Goal: Information Seeking & Learning: Check status

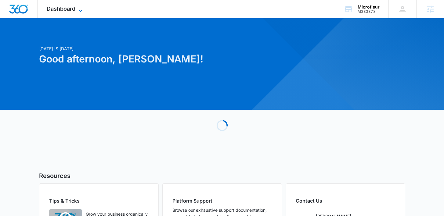
click at [70, 12] on span "Dashboard" at bounding box center [61, 8] width 29 height 6
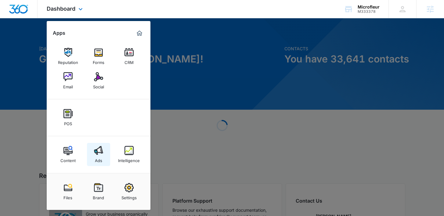
click at [98, 159] on div "Ads" at bounding box center [98, 159] width 7 height 8
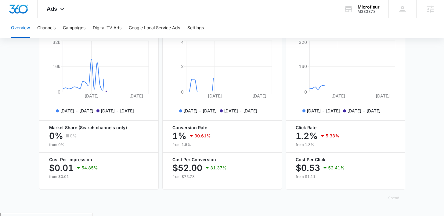
scroll to position [284, 0]
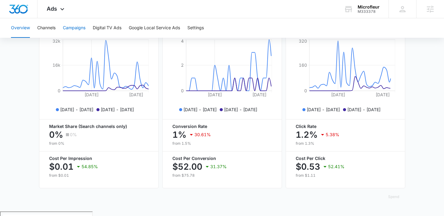
click at [73, 30] on button "Campaigns" at bounding box center [74, 28] width 23 height 20
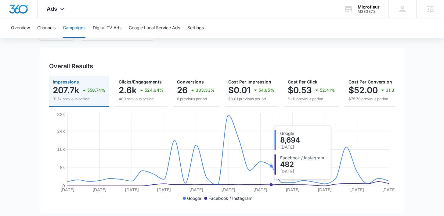
scroll to position [45, 0]
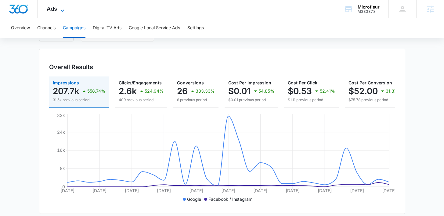
click at [52, 9] on span "Ads" at bounding box center [52, 8] width 10 height 6
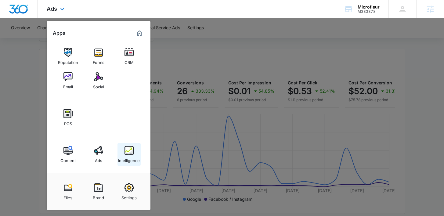
click at [131, 153] on img at bounding box center [128, 150] width 9 height 9
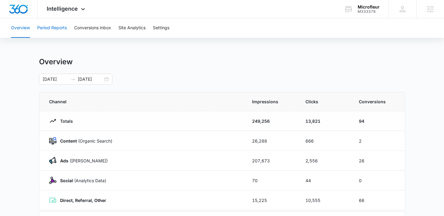
click at [56, 30] on button "Period Reports" at bounding box center [52, 28] width 30 height 20
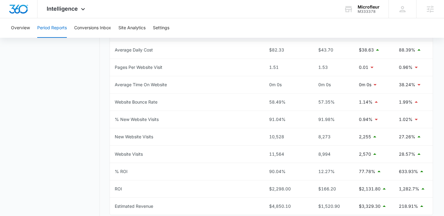
scroll to position [320, 0]
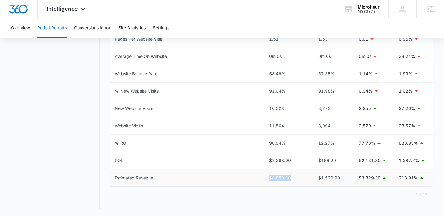
drag, startPoint x: 295, startPoint y: 179, endPoint x: 269, endPoint y: 179, distance: 26.2
click at [269, 179] on div "$4,850.10" at bounding box center [286, 178] width 35 height 7
drag, startPoint x: 299, startPoint y: 162, endPoint x: 251, endPoint y: 161, distance: 47.6
click at [251, 161] on tr "ROI $2,298.00 $166.20 $2,131.80 1,282.7%" at bounding box center [271, 160] width 323 height 17
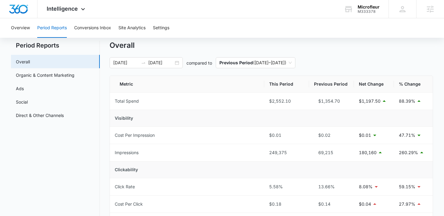
scroll to position [0, 0]
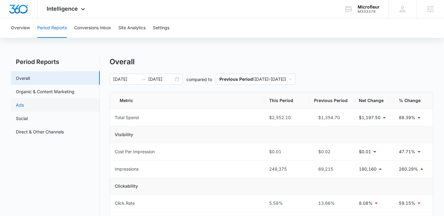
click at [24, 106] on link "Ads" at bounding box center [20, 105] width 8 height 6
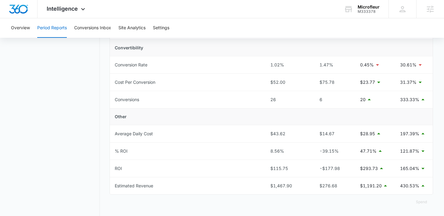
scroll to position [233, 0]
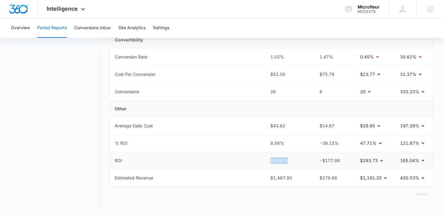
drag, startPoint x: 292, startPoint y: 164, endPoint x: 258, endPoint y: 163, distance: 33.3
click at [258, 163] on tr "ROI $115.75 -$177.98 $293.73 165.04%" at bounding box center [271, 160] width 323 height 17
click at [93, 150] on nav "Period Reports Overall Organic & Content Marketing Ads Social Direct & Other Ch…" at bounding box center [55, 17] width 89 height 384
drag, startPoint x: 291, startPoint y: 161, endPoint x: 259, endPoint y: 161, distance: 31.7
click at [259, 161] on tr "ROI $115.75 -$177.98 $293.73 165.04%" at bounding box center [271, 160] width 323 height 17
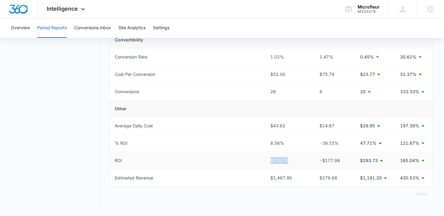
click at [187, 157] on td "ROI" at bounding box center [187, 160] width 155 height 17
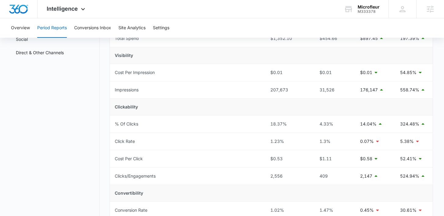
scroll to position [0, 0]
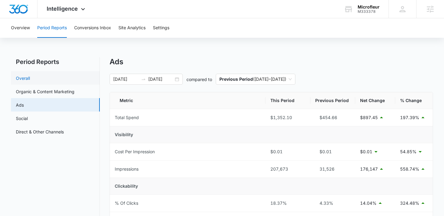
click at [30, 80] on link "Overall" at bounding box center [23, 78] width 14 height 6
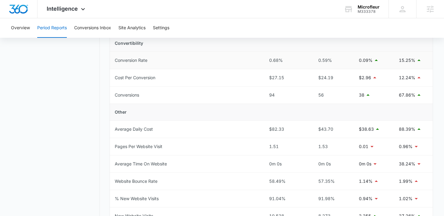
scroll to position [320, 0]
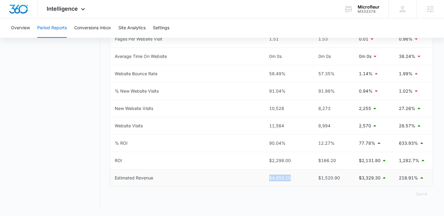
drag, startPoint x: 296, startPoint y: 178, endPoint x: 243, endPoint y: 179, distance: 52.8
click at [242, 179] on tr "Estimated Revenue $4,850.10 $1,520.90 $3,329.30 218.91%" at bounding box center [271, 178] width 323 height 17
drag, startPoint x: 271, startPoint y: 159, endPoint x: 225, endPoint y: 159, distance: 45.2
click at [225, 159] on tr "ROI $2,298.00 $166.20 $2,131.80 1,282.7%" at bounding box center [271, 160] width 323 height 17
drag, startPoint x: 291, startPoint y: 70, endPoint x: 256, endPoint y: 70, distance: 34.8
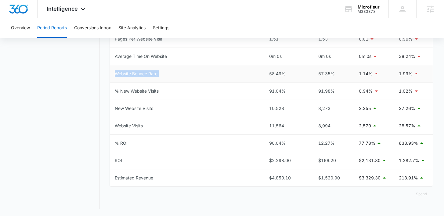
click at [256, 70] on tr "Website Bounce Rate 58.49% 57.35% 1.14% 1.99%" at bounding box center [271, 73] width 323 height 17
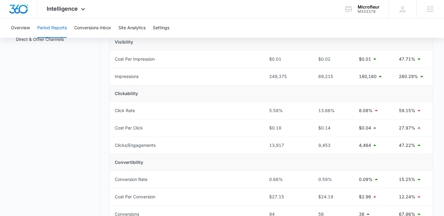
scroll to position [0, 0]
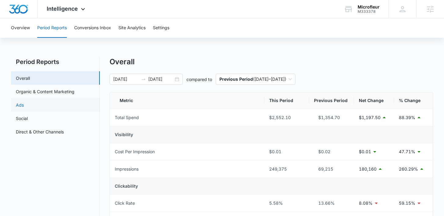
click at [24, 108] on link "Ads" at bounding box center [20, 105] width 8 height 6
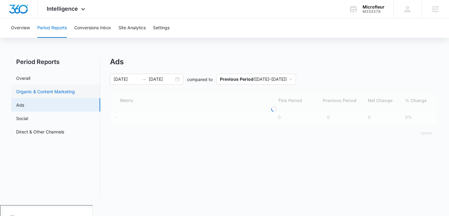
click at [75, 93] on link "Organic & Content Marketing" at bounding box center [45, 91] width 59 height 6
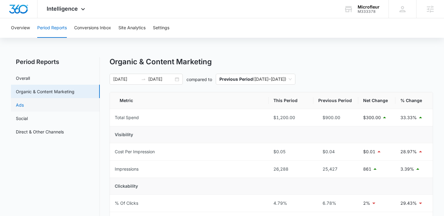
click at [24, 106] on link "Ads" at bounding box center [20, 105] width 8 height 6
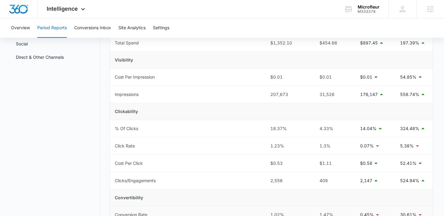
scroll to position [8, 0]
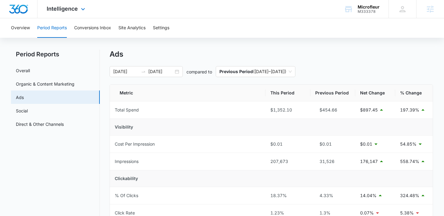
click at [62, 13] on div "Intelligence Apps Reputation Forms CRM Email Social POS Content Ads Intelligenc…" at bounding box center [67, 9] width 58 height 18
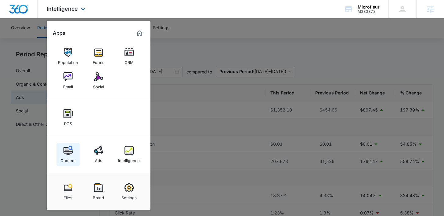
click at [69, 161] on div "Content" at bounding box center [67, 159] width 15 height 8
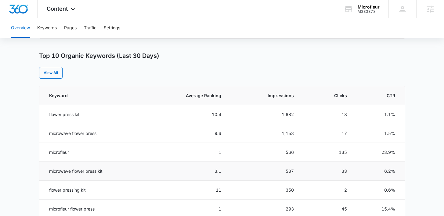
scroll to position [234, 0]
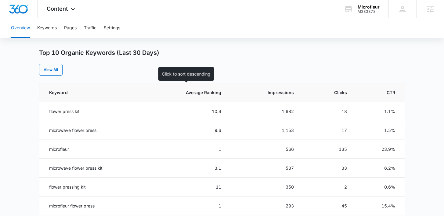
click at [214, 96] on th "Average Ranking" at bounding box center [185, 92] width 86 height 19
click at [223, 92] on th "Average Ranking" at bounding box center [185, 92] width 86 height 19
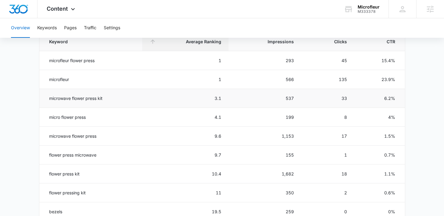
scroll to position [296, 0]
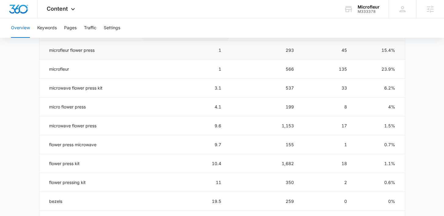
drag, startPoint x: 106, startPoint y: 54, endPoint x: 55, endPoint y: 54, distance: 50.6
click at [55, 54] on td "microfleur flower press" at bounding box center [90, 50] width 103 height 19
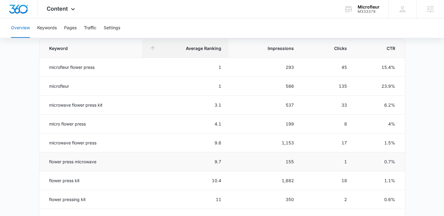
scroll to position [305, 0]
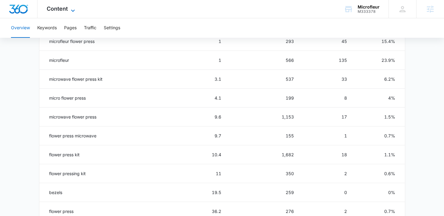
click at [67, 7] on span "Content" at bounding box center [57, 8] width 21 height 6
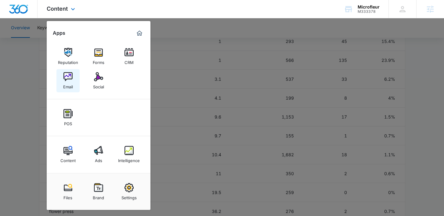
click at [63, 88] on link "Email" at bounding box center [67, 80] width 23 height 23
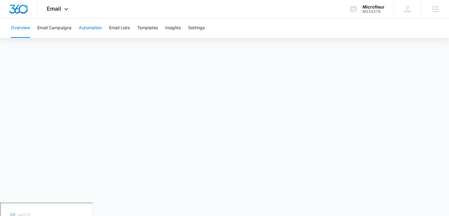
click at [88, 31] on button "Automation" at bounding box center [90, 28] width 23 height 20
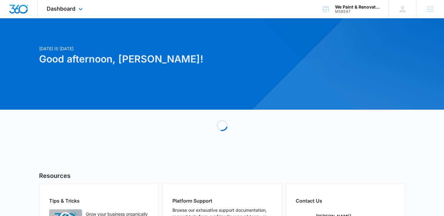
click at [76, 10] on div "Dashboard Apps Reputation Websites Forms CRM Email Social Shop Payments POS Con…" at bounding box center [66, 9] width 56 height 18
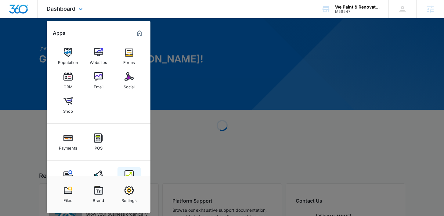
click at [124, 173] on link "Intelligence" at bounding box center [128, 179] width 23 height 23
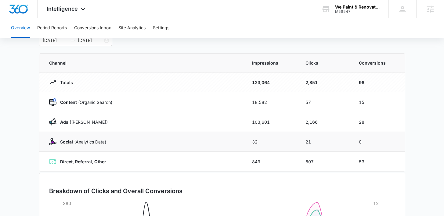
scroll to position [41, 0]
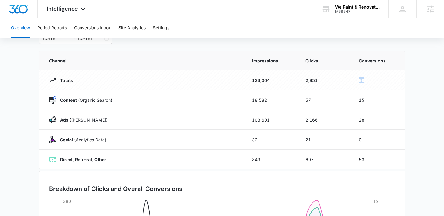
drag, startPoint x: 372, startPoint y: 81, endPoint x: 343, endPoint y: 77, distance: 29.2
click at [343, 77] on tr "Totals 123,064 2,851 96" at bounding box center [222, 80] width 366 height 20
click at [371, 121] on td "28" at bounding box center [377, 120] width 53 height 20
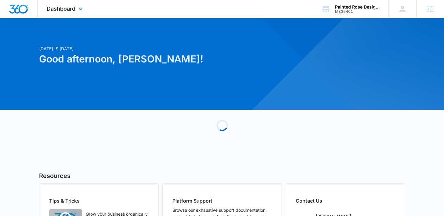
click at [77, 13] on div "Dashboard Apps Reputation Forms CRM Email Social POS Content Ads Intelligence F…" at bounding box center [66, 9] width 56 height 18
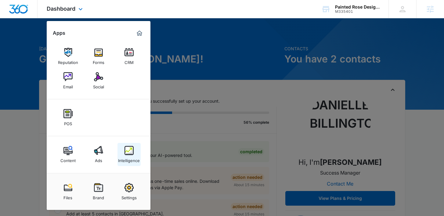
click at [127, 146] on link "Intelligence" at bounding box center [128, 154] width 23 height 23
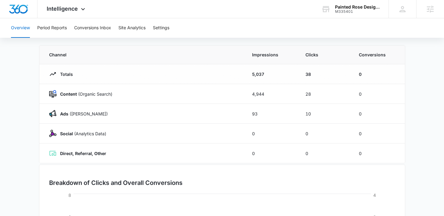
scroll to position [48, 0]
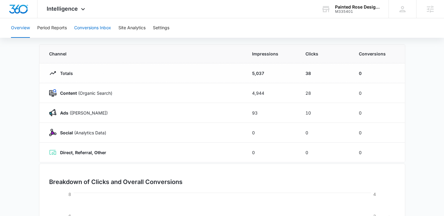
click at [94, 26] on button "Conversions Inbox" at bounding box center [92, 28] width 37 height 20
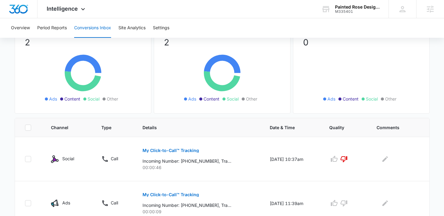
scroll to position [78, 0]
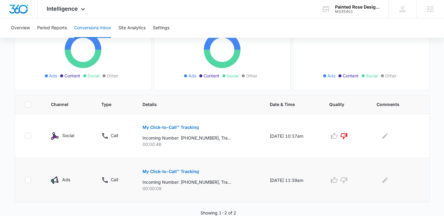
click at [172, 171] on p "My Click-to-Call™ Tracking" at bounding box center [170, 172] width 56 height 4
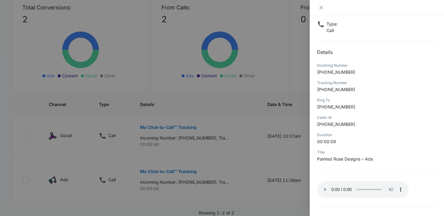
scroll to position [55, 0]
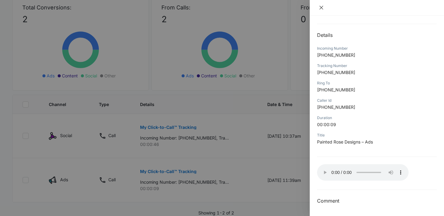
click at [322, 8] on icon "close" at bounding box center [321, 7] width 5 height 5
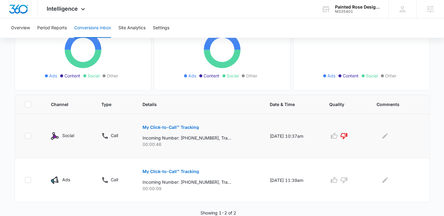
scroll to position [0, 0]
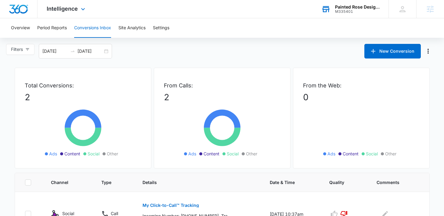
click at [351, 13] on div "M335401" at bounding box center [357, 11] width 45 height 4
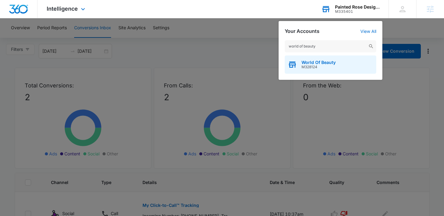
type input "world of beauty"
click at [324, 66] on span "M328124" at bounding box center [318, 67] width 34 height 4
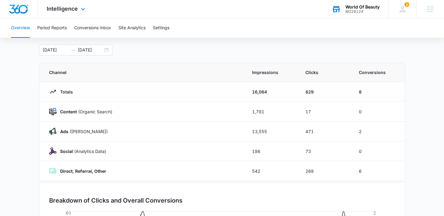
scroll to position [28, 0]
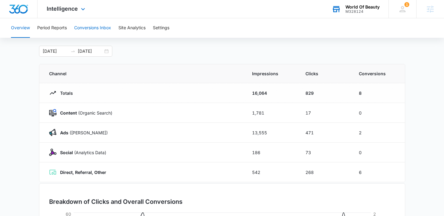
click at [92, 24] on button "Conversions Inbox" at bounding box center [92, 28] width 37 height 20
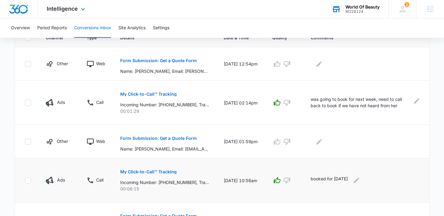
scroll to position [140, 0]
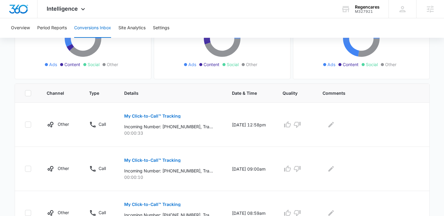
scroll to position [121, 0]
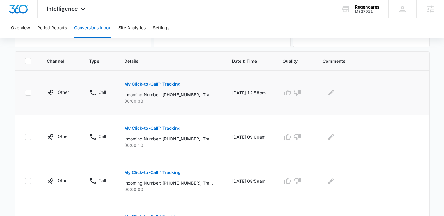
click at [157, 81] on button "My Click-to-Call™ Tracking" at bounding box center [152, 84] width 56 height 15
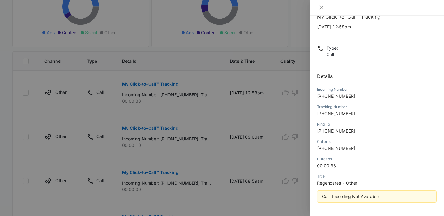
scroll to position [34, 0]
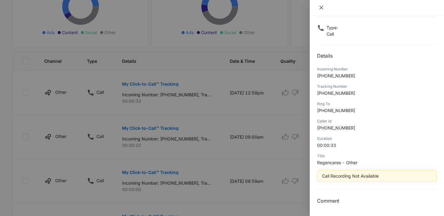
click at [320, 7] on icon "close" at bounding box center [321, 7] width 5 height 5
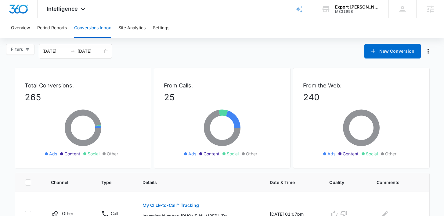
scroll to position [188, 0]
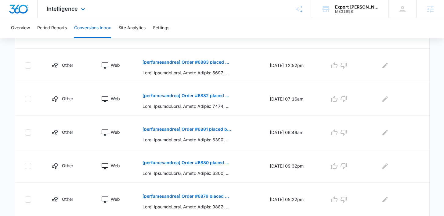
click at [72, 12] on div "Intelligence Apps Reputation CRM Email Social POS Content Ads Intelligence File…" at bounding box center [67, 9] width 58 height 18
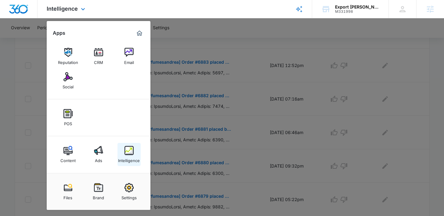
click at [123, 153] on link "Intelligence" at bounding box center [128, 154] width 23 height 23
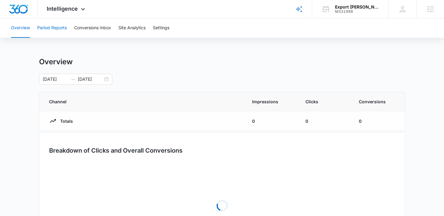
click at [64, 31] on button "Period Reports" at bounding box center [52, 28] width 30 height 20
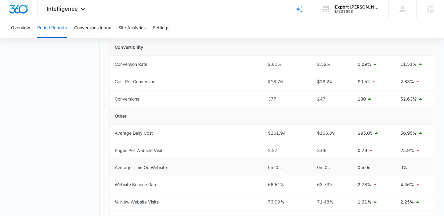
scroll to position [319, 0]
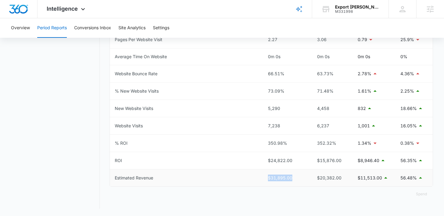
drag, startPoint x: 299, startPoint y: 179, endPoint x: 235, endPoint y: 175, distance: 64.2
click at [234, 175] on tr "Estimated Revenue $31,895.00 $20,382.00 $11,513.00 56.48%" at bounding box center [271, 178] width 323 height 17
click at [320, 196] on div "Spend" at bounding box center [271, 194] width 323 height 15
drag, startPoint x: 294, startPoint y: 160, endPoint x: 238, endPoint y: 159, distance: 56.2
click at [238, 159] on tr "ROI $24,822.00 $15,876.00 $8,946.40 56.35%" at bounding box center [271, 160] width 323 height 17
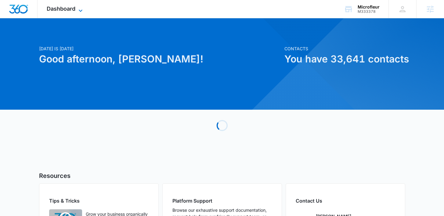
click at [75, 7] on span "Dashboard" at bounding box center [61, 8] width 29 height 6
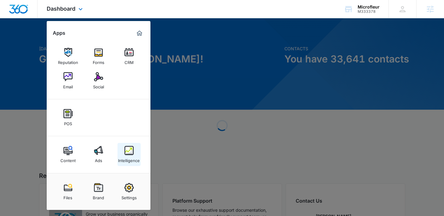
click at [125, 153] on img at bounding box center [128, 150] width 9 height 9
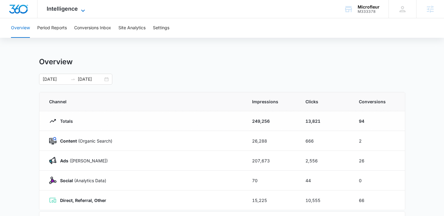
click at [64, 5] on div "Intelligence Apps Reputation Forms CRM Email Social POS Content Ads Intelligenc…" at bounding box center [67, 9] width 58 height 18
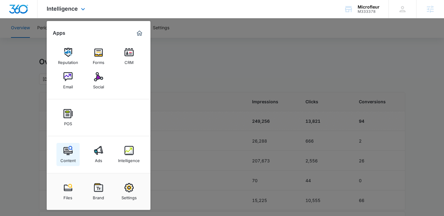
click at [70, 158] on div "Content" at bounding box center [67, 159] width 15 height 8
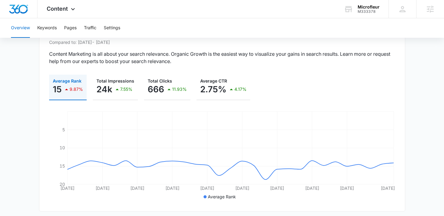
scroll to position [52, 0]
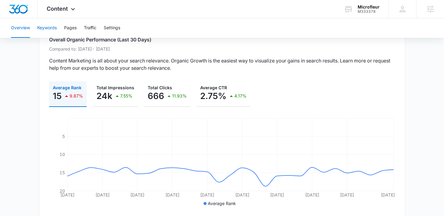
click at [48, 27] on button "Keywords" at bounding box center [47, 28] width 20 height 20
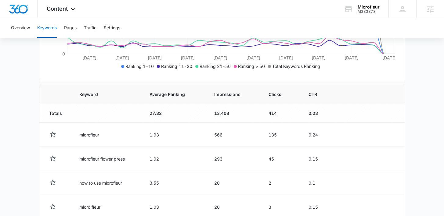
scroll to position [101, 0]
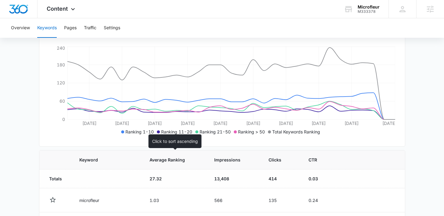
click at [174, 165] on th "Average Ranking" at bounding box center [174, 160] width 65 height 19
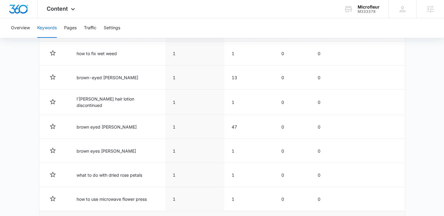
scroll to position [212, 0]
